Goal: Transaction & Acquisition: Download file/media

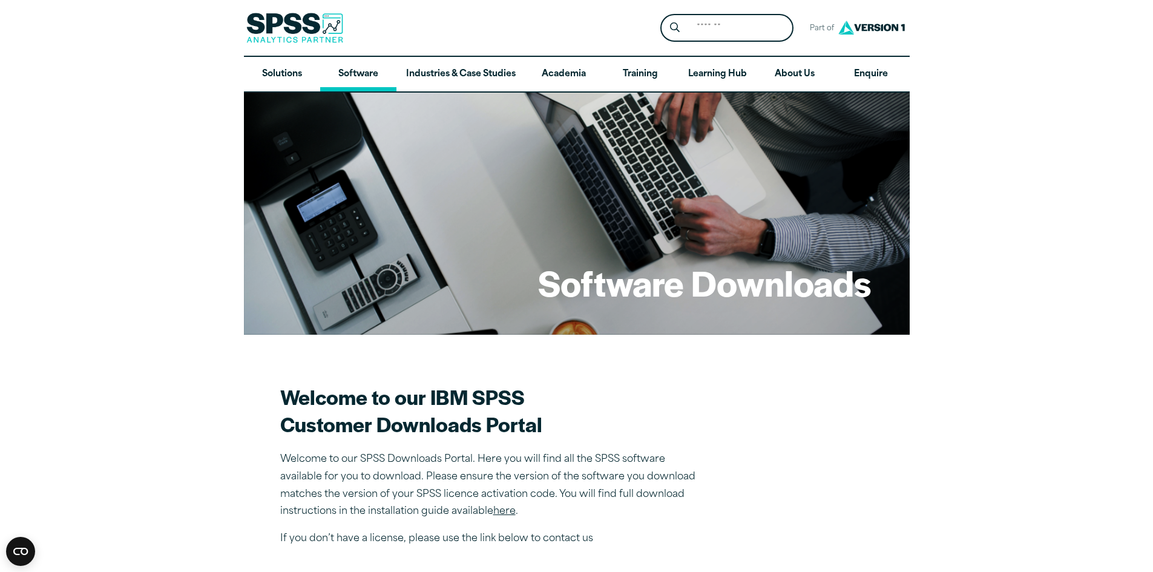
click at [347, 65] on link "Software" at bounding box center [358, 74] width 76 height 35
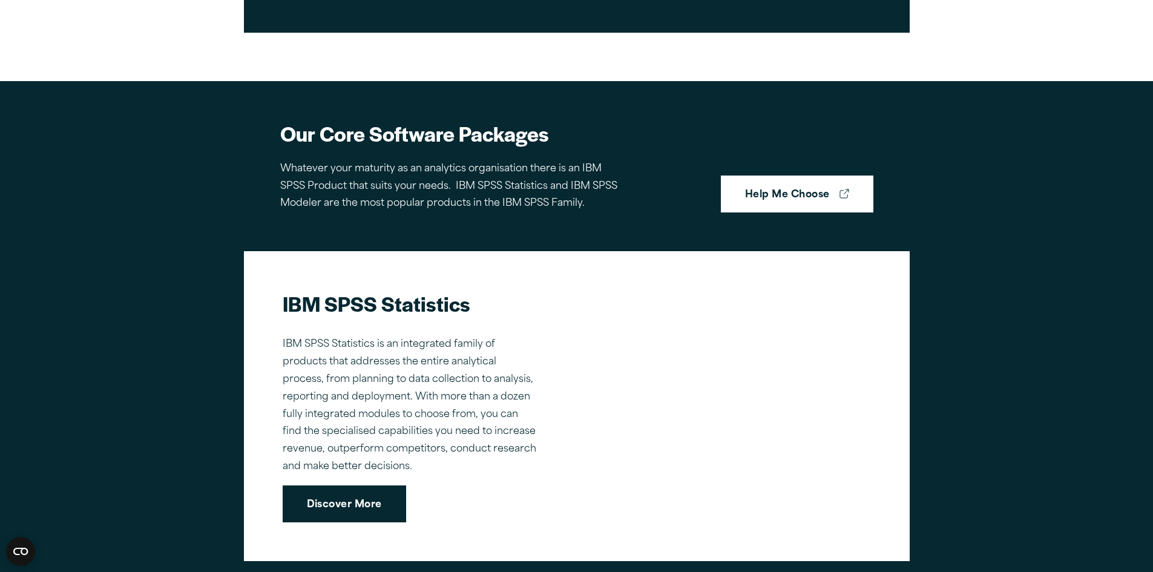
scroll to position [726, 0]
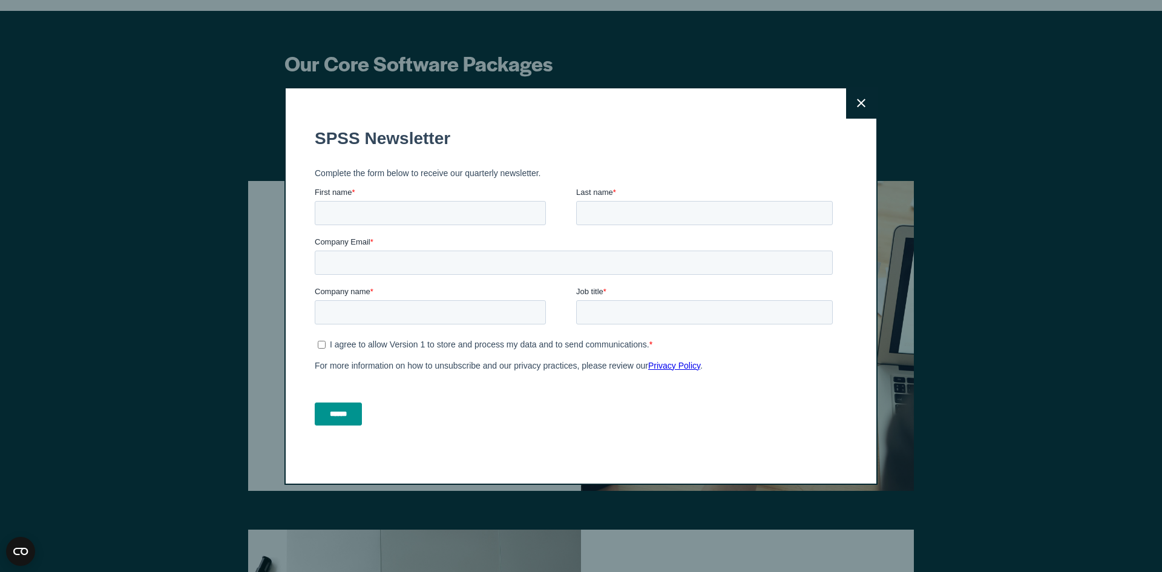
click at [857, 99] on icon at bounding box center [861, 103] width 8 height 9
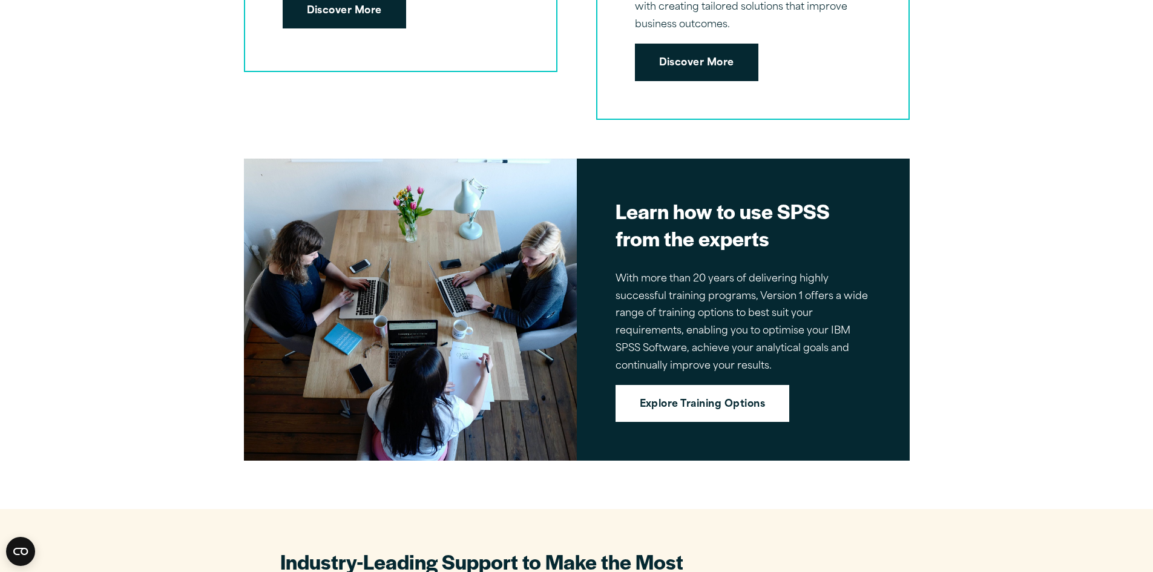
scroll to position [2239, 0]
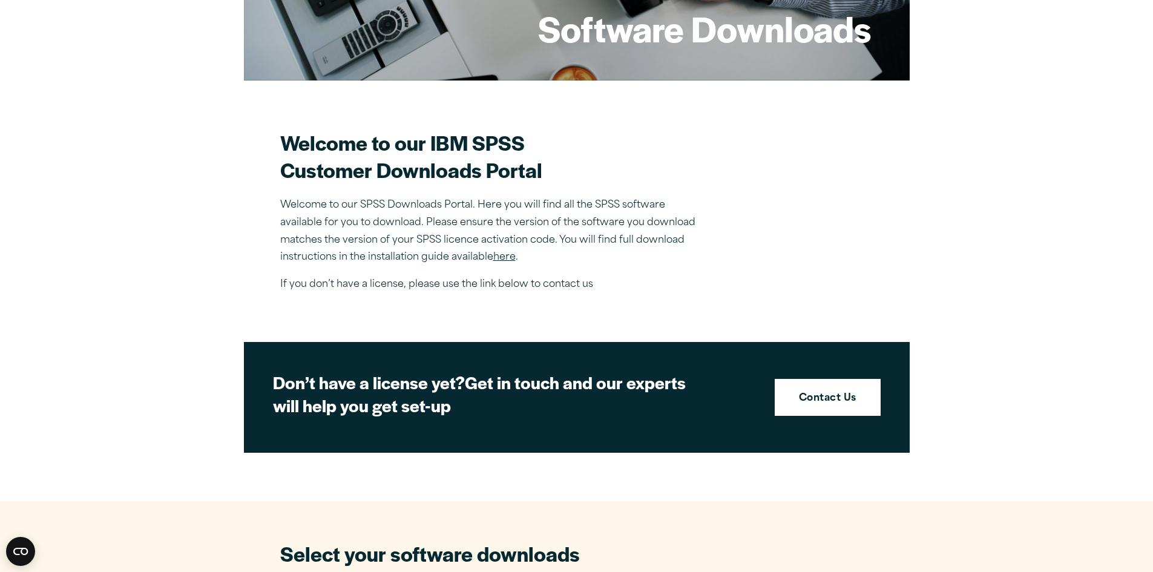
scroll to position [242, 0]
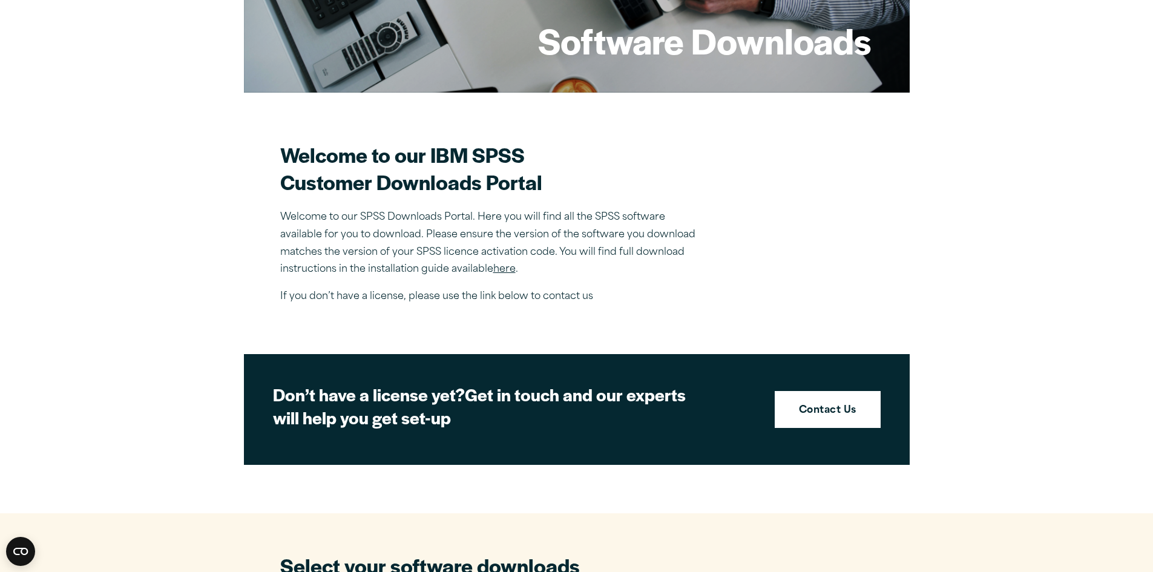
click at [508, 267] on link "here" at bounding box center [504, 269] width 22 height 10
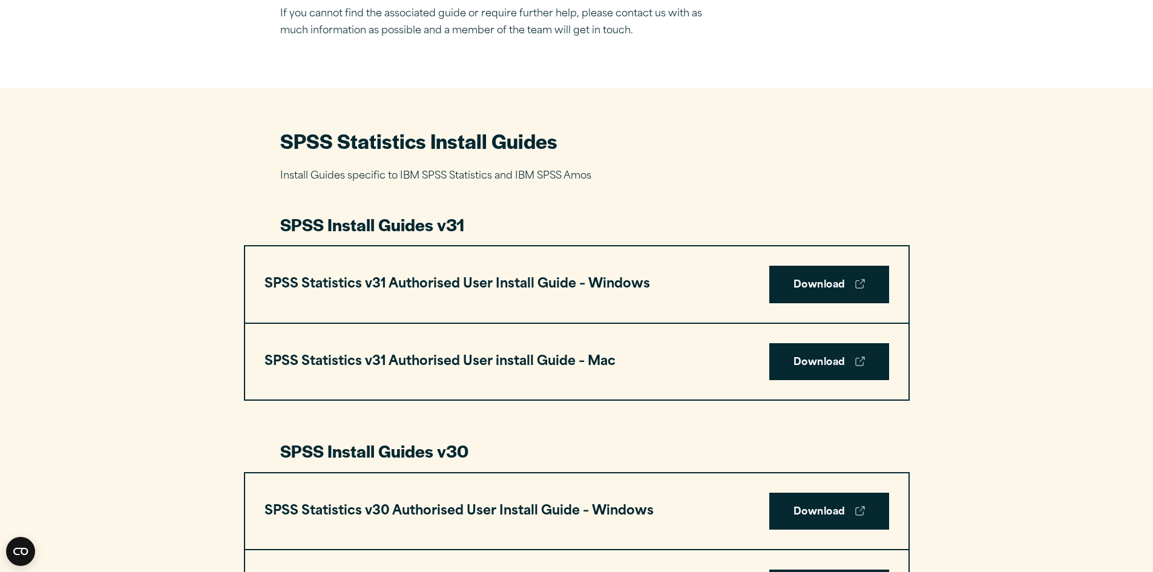
scroll to position [484, 0]
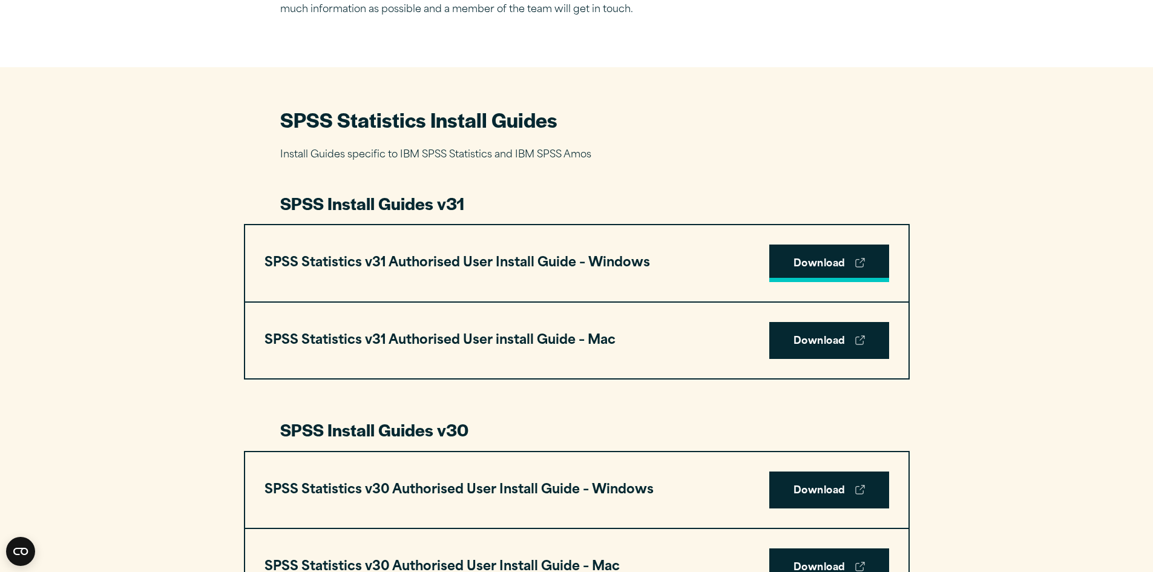
click at [806, 264] on link "Download" at bounding box center [829, 263] width 120 height 38
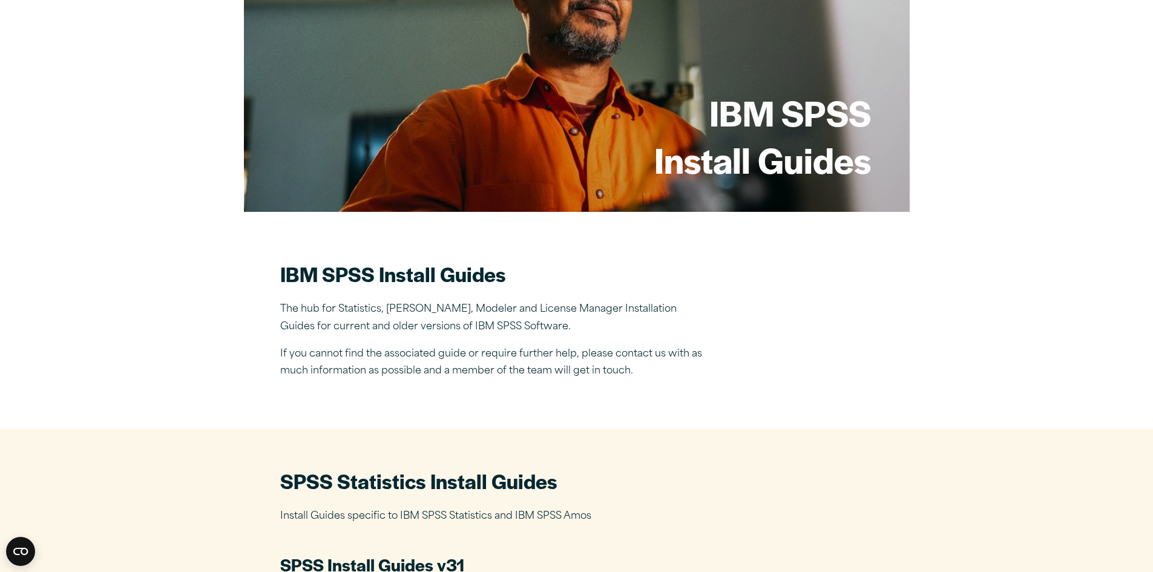
scroll to position [0, 0]
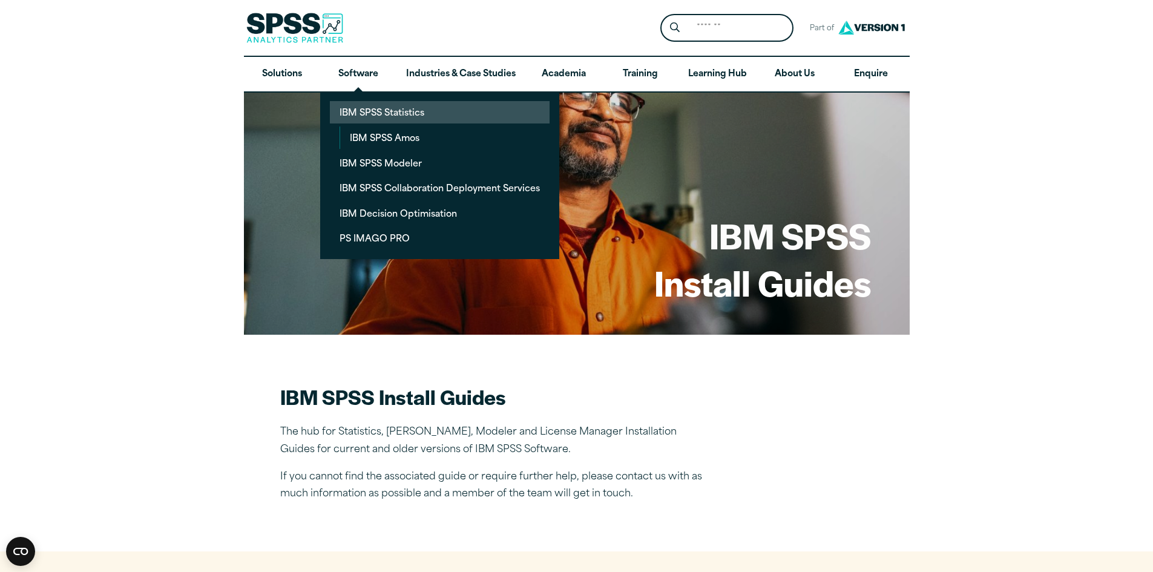
click at [360, 112] on link "IBM SPSS Statistics" at bounding box center [440, 112] width 220 height 22
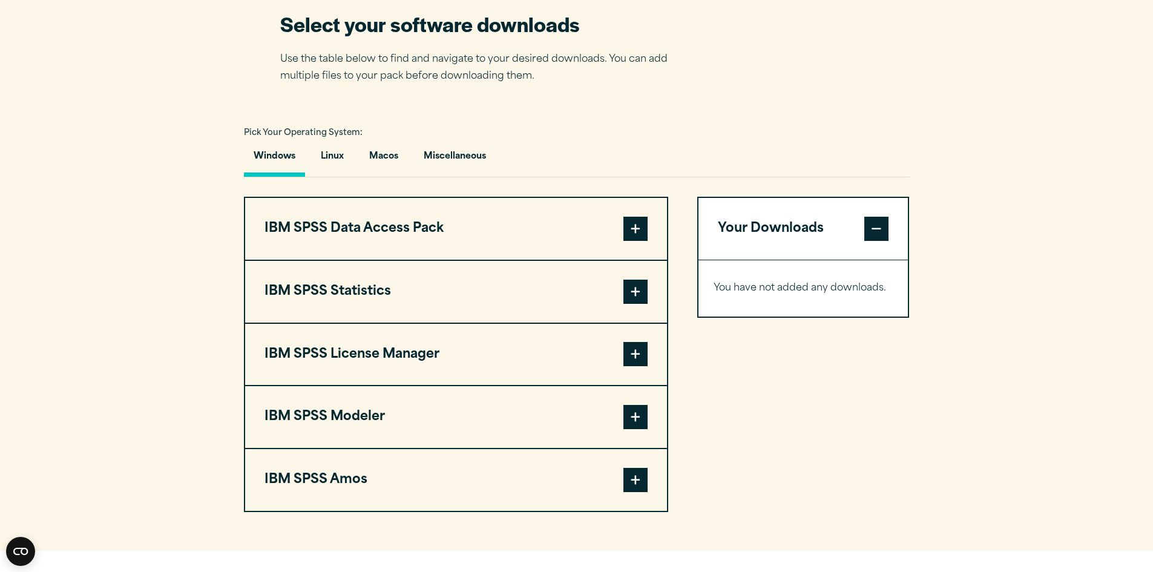
scroll to position [787, 0]
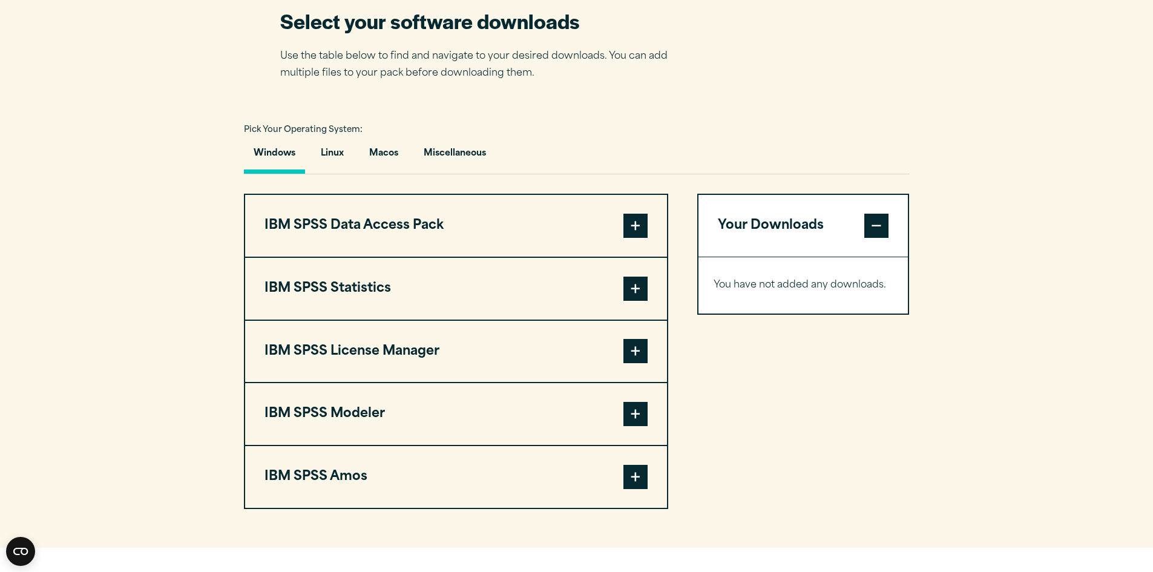
click at [556, 292] on button "IBM SPSS Statistics" at bounding box center [456, 289] width 422 height 62
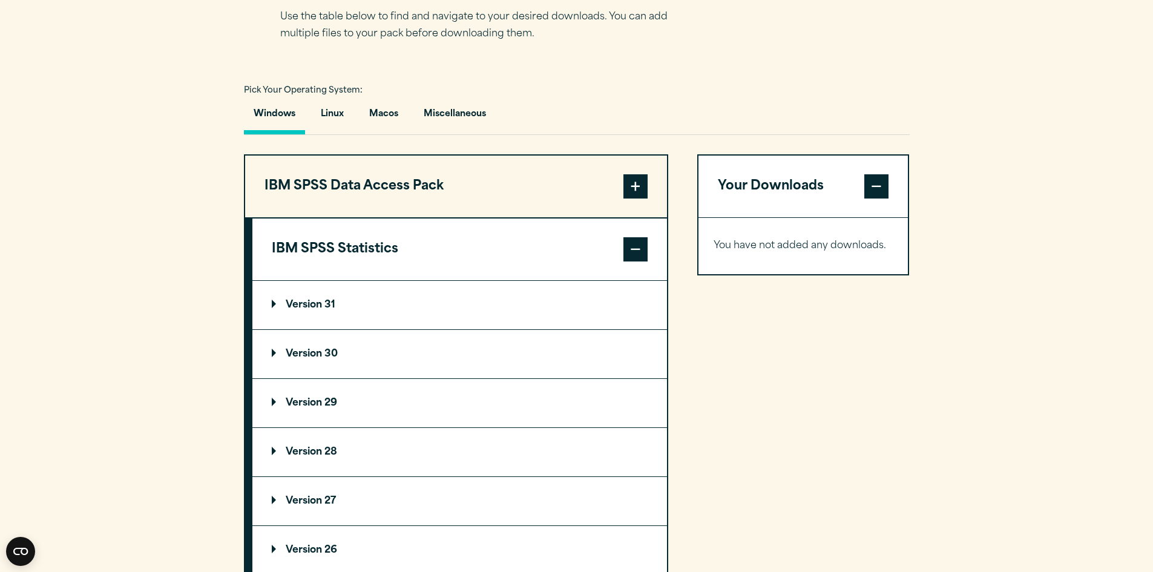
scroll to position [847, 0]
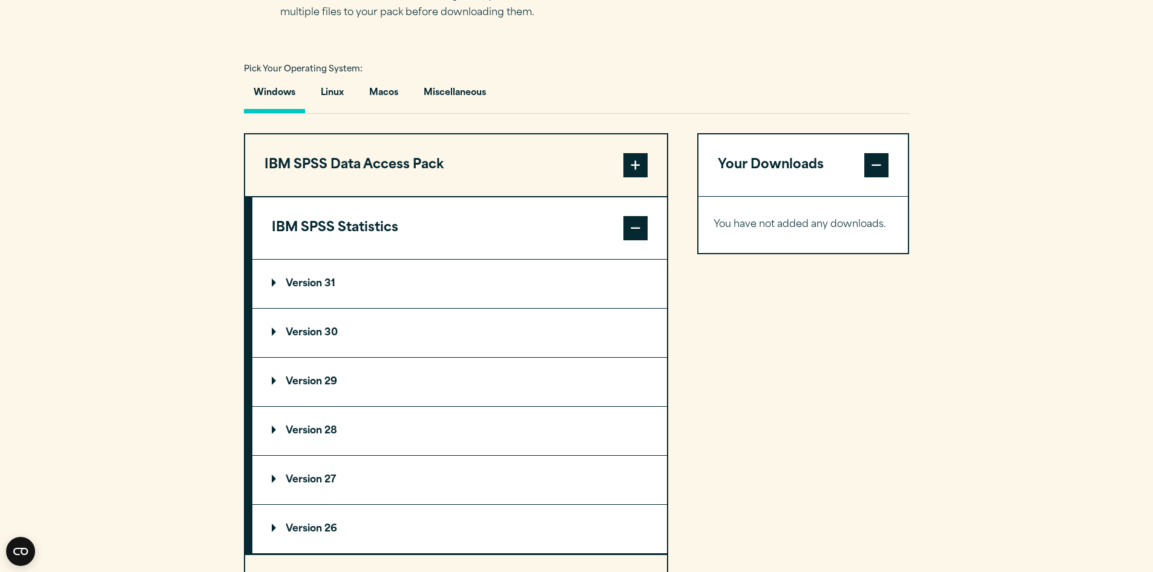
click at [323, 283] on p "Version 31" at bounding box center [304, 284] width 64 height 10
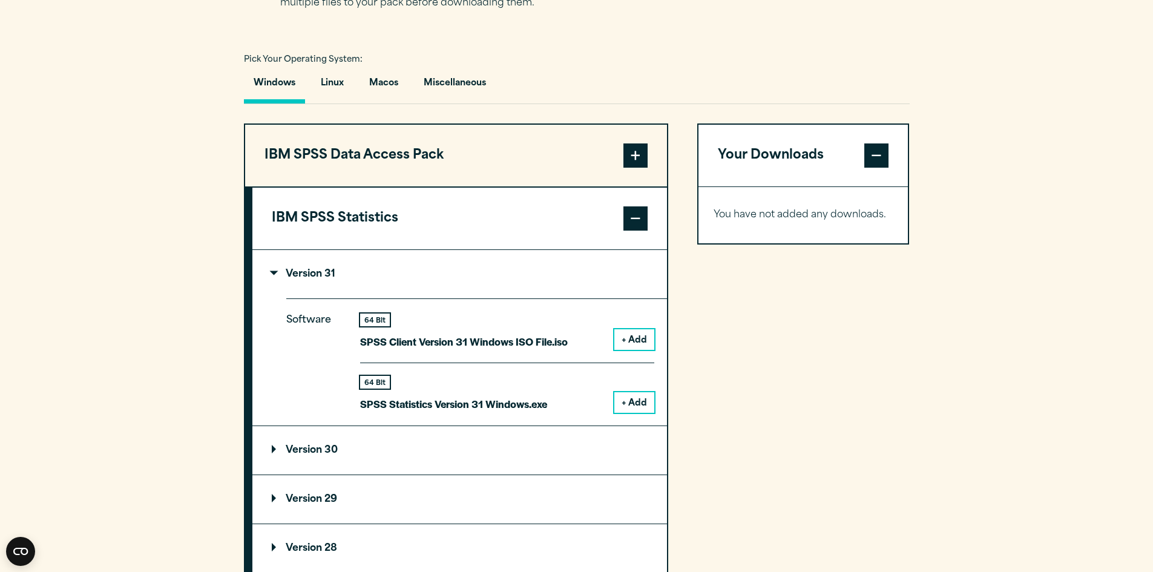
scroll to position [908, 0]
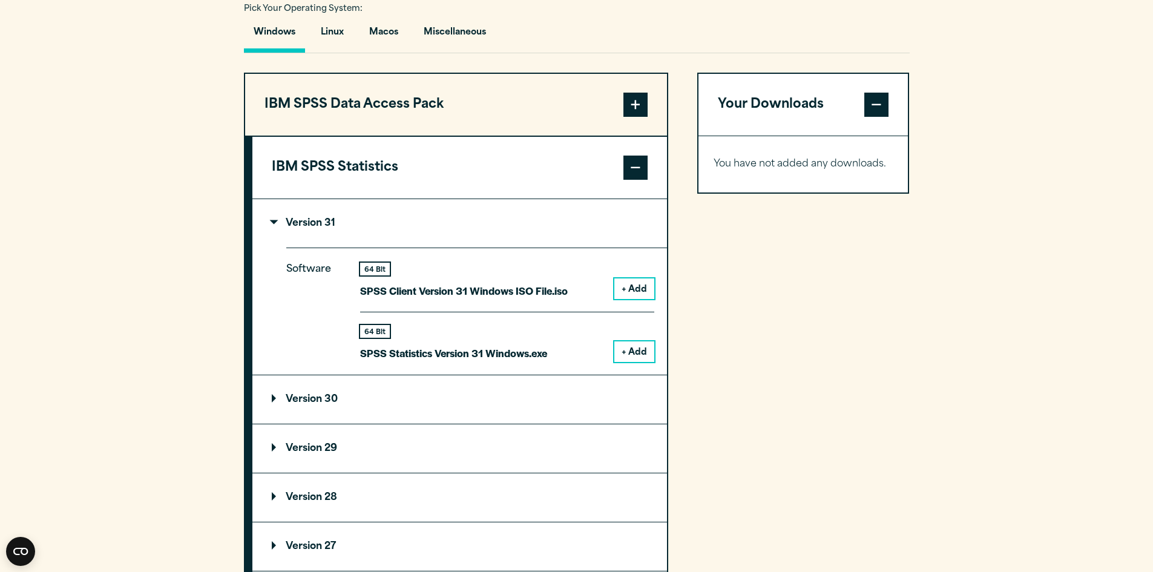
click at [627, 358] on button "+ Add" at bounding box center [634, 351] width 40 height 21
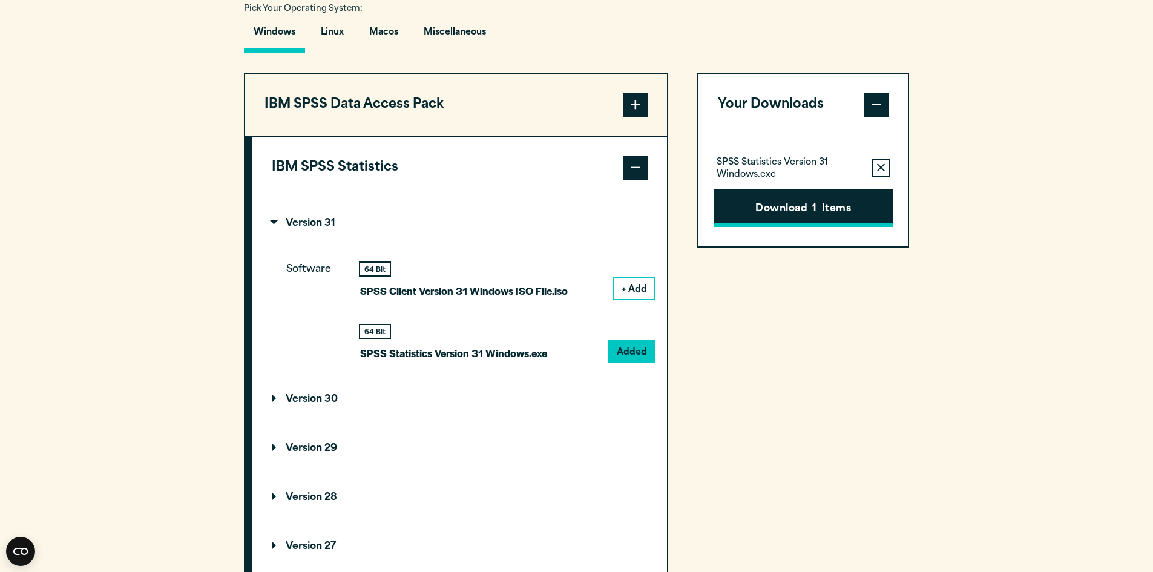
click at [744, 211] on button "Download 1 Items" at bounding box center [804, 208] width 180 height 38
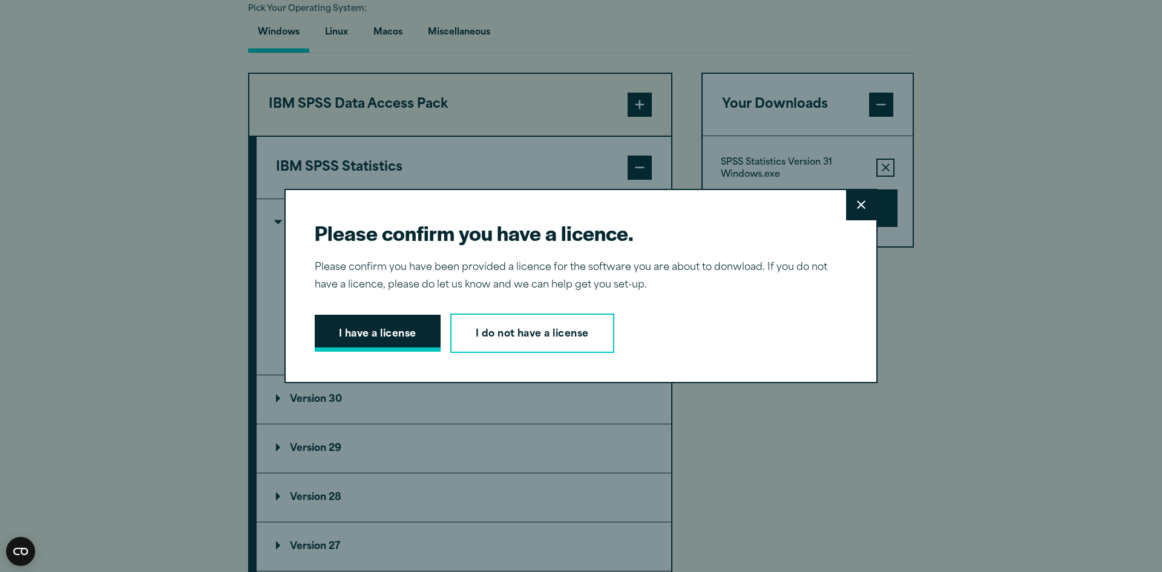
click at [336, 335] on button "I have a license" at bounding box center [378, 334] width 126 height 38
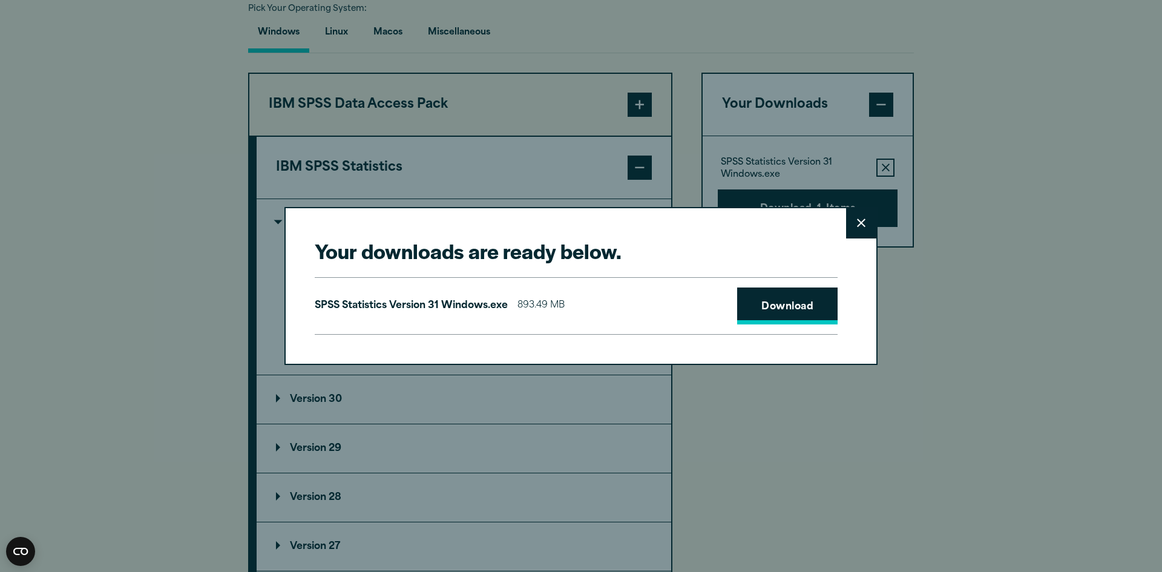
click at [752, 318] on link "Download" at bounding box center [787, 306] width 100 height 38
click at [850, 230] on button "Close" at bounding box center [861, 223] width 30 height 30
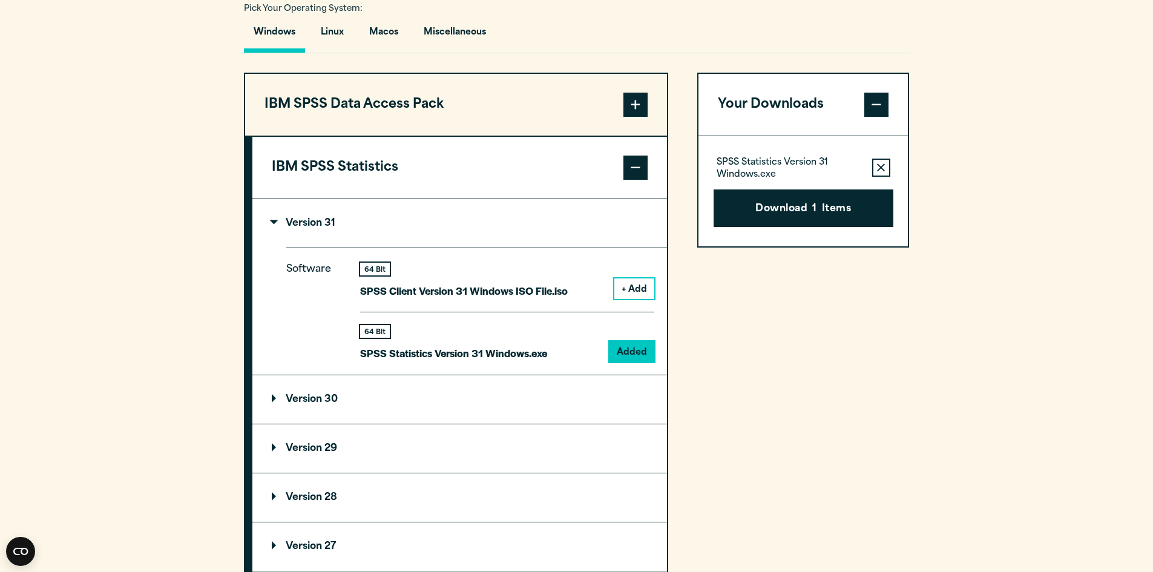
click at [630, 283] on button "+ Add" at bounding box center [634, 288] width 40 height 21
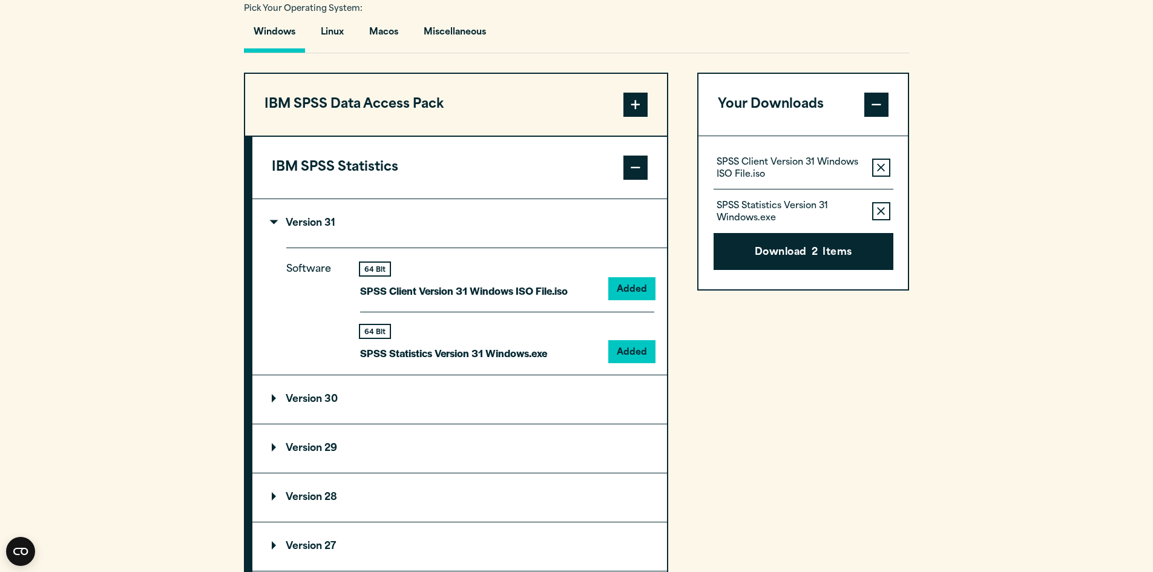
click at [885, 206] on button "Remove this item from your software download list" at bounding box center [881, 211] width 18 height 18
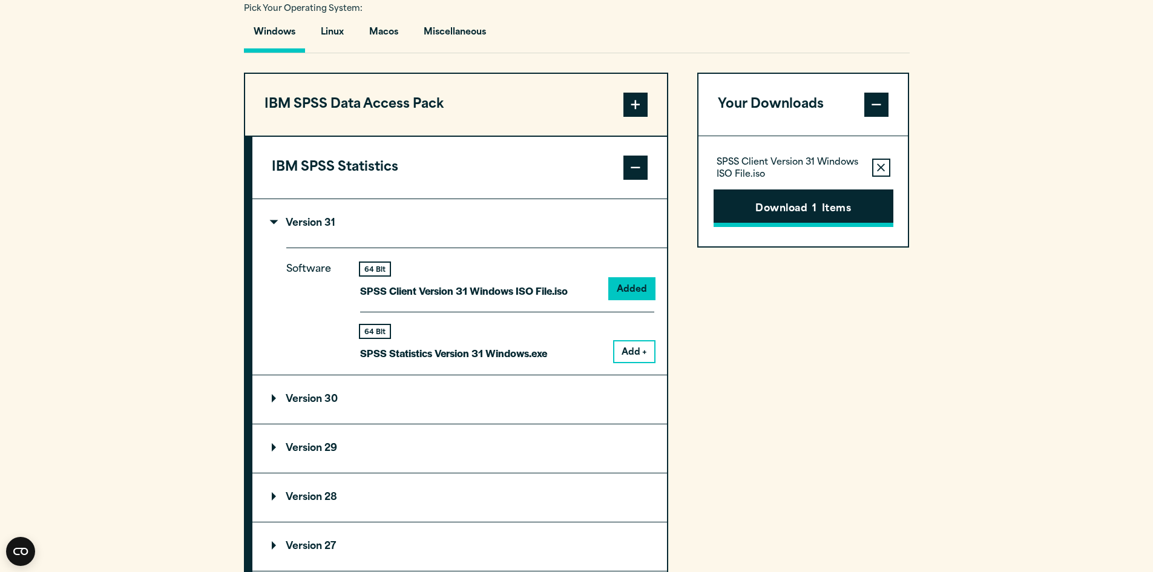
click at [865, 199] on button "Download 1 Items" at bounding box center [804, 208] width 180 height 38
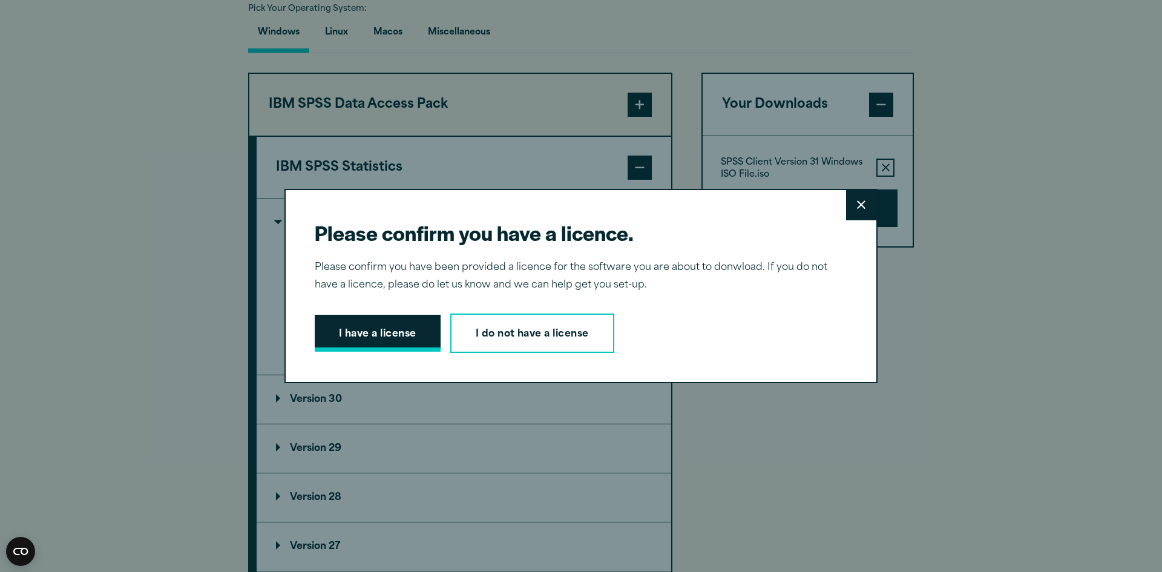
click at [349, 337] on button "I have a license" at bounding box center [378, 334] width 126 height 38
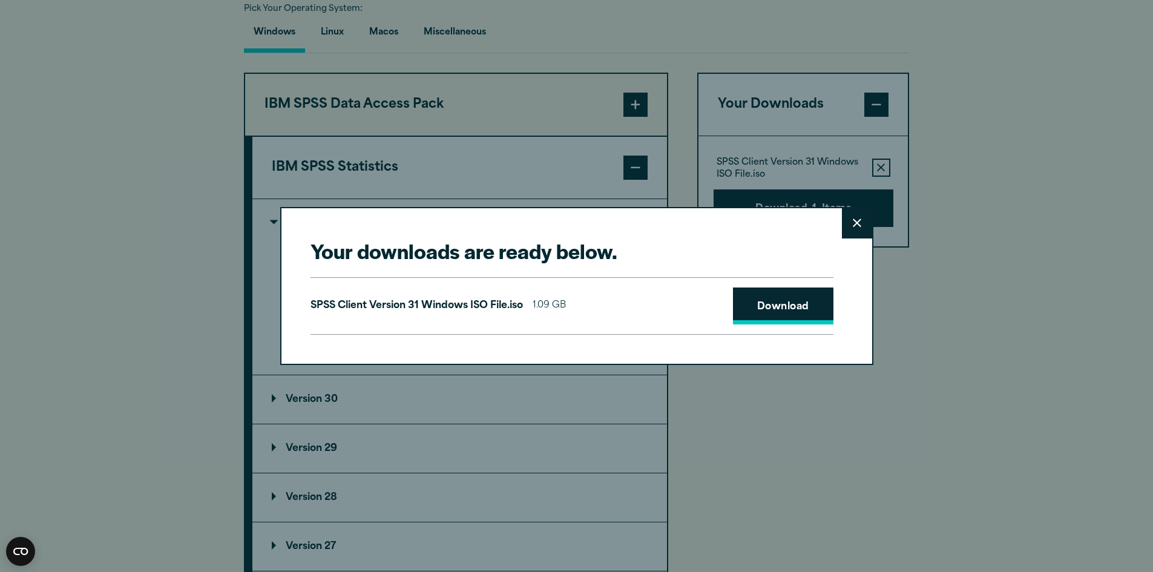
click at [769, 300] on link "Download" at bounding box center [783, 306] width 100 height 38
click at [849, 223] on button "Close" at bounding box center [857, 223] width 30 height 30
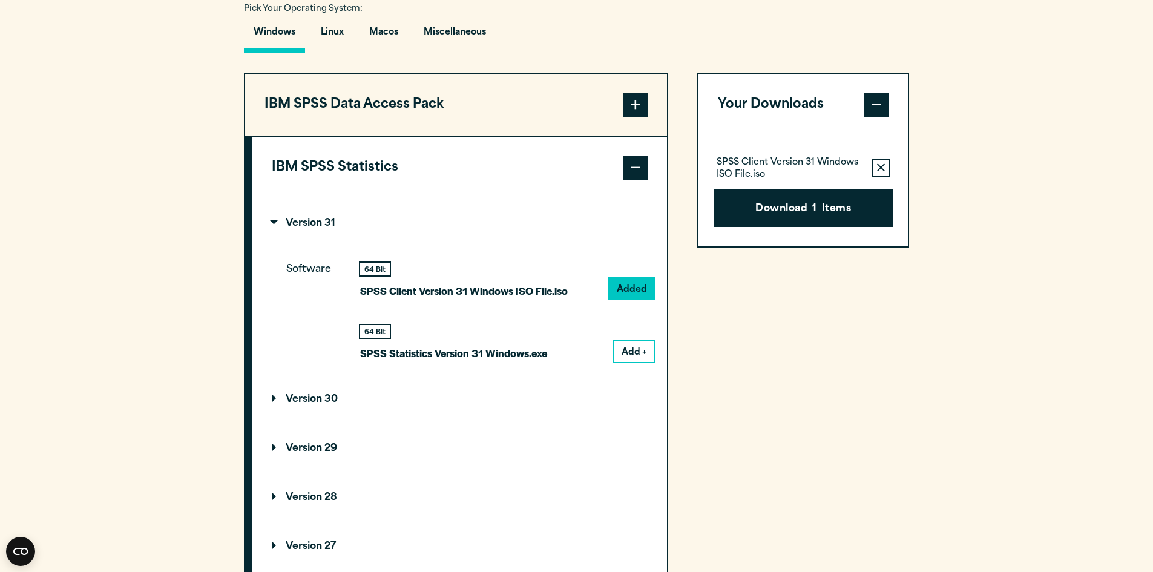
click at [924, 241] on section "Select your software downloads Use the table below to find and navigate to your…" at bounding box center [576, 347] width 1153 height 1001
drag, startPoint x: 1012, startPoint y: 54, endPoint x: 1020, endPoint y: 51, distance: 8.1
click at [1018, 53] on section "Select your software downloads Use the table below to find and navigate to your…" at bounding box center [576, 347] width 1153 height 1001
click at [163, 384] on section "Select your software downloads Use the table below to find and navigate to your…" at bounding box center [576, 347] width 1153 height 1001
click at [638, 355] on button "Add +" at bounding box center [634, 351] width 40 height 21
